Goal: Task Accomplishment & Management: Manage account settings

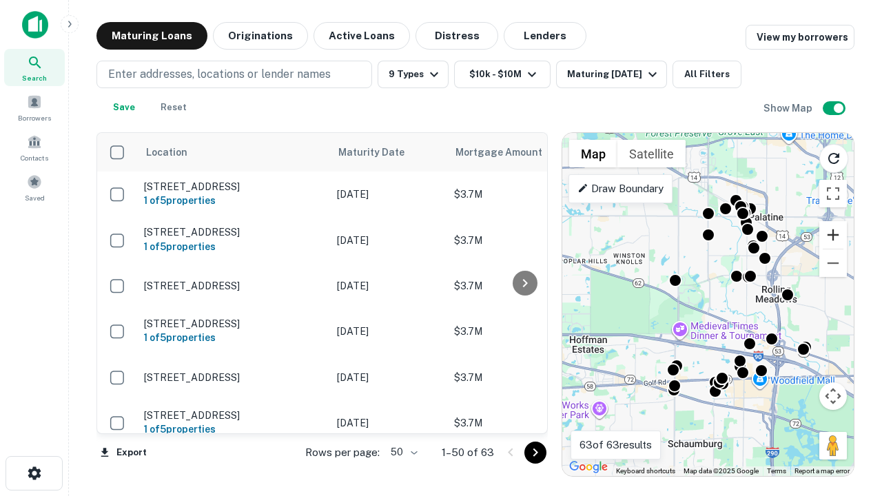
click at [834, 235] on button "Zoom in" at bounding box center [834, 235] width 28 height 28
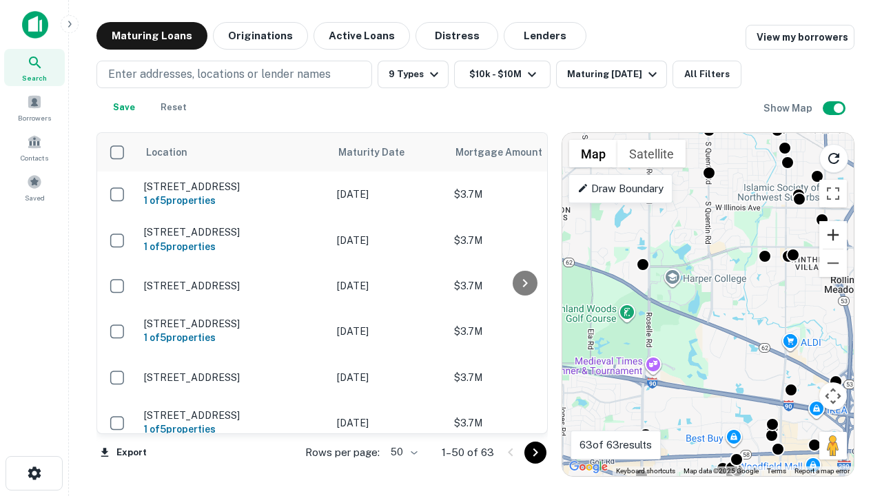
click at [834, 235] on button "Zoom in" at bounding box center [834, 235] width 28 height 28
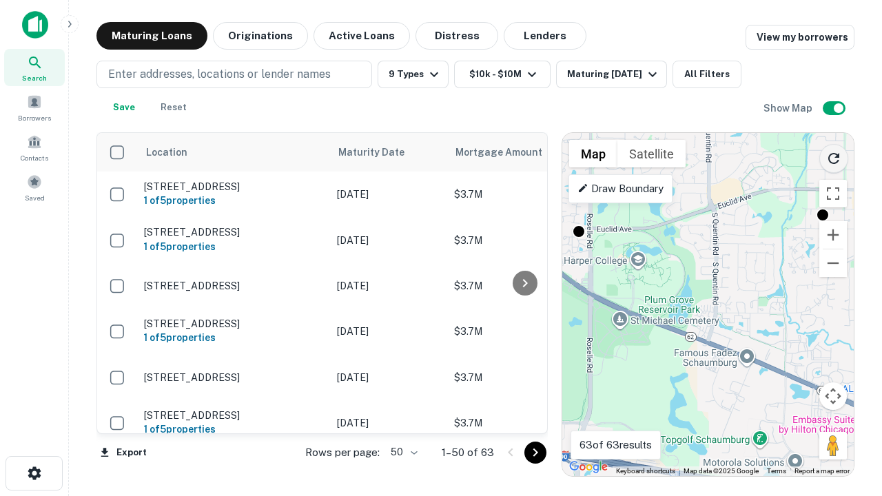
click at [834, 156] on icon "Reload search area" at bounding box center [834, 158] width 17 height 17
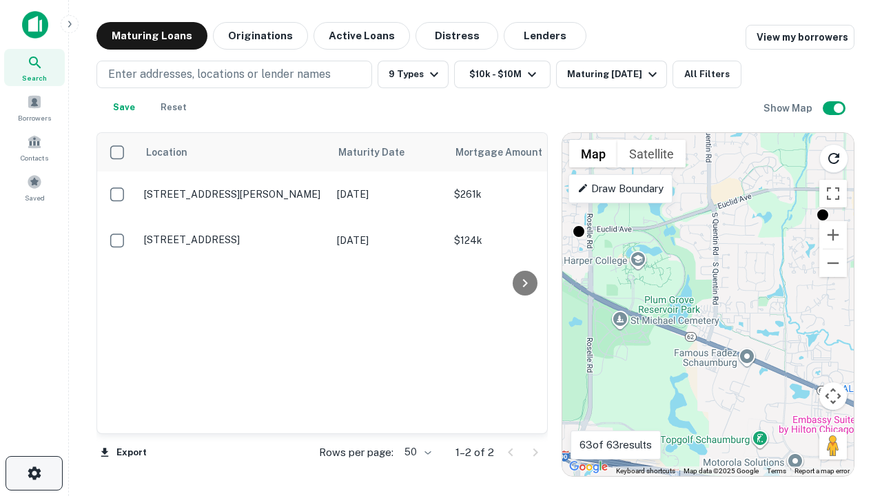
click at [34, 474] on icon "button" at bounding box center [34, 473] width 17 height 17
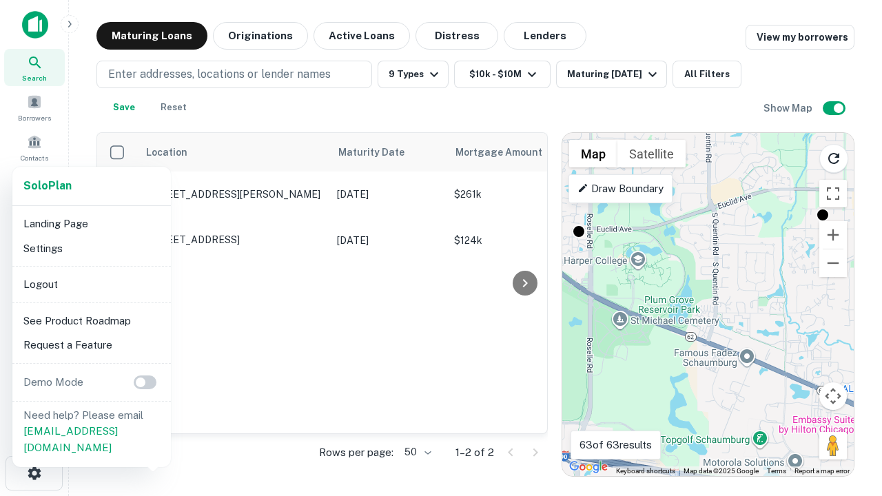
click at [91, 284] on li "Logout" at bounding box center [92, 284] width 148 height 25
